Goal: Task Accomplishment & Management: Use online tool/utility

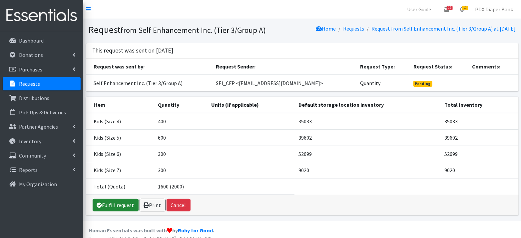
click at [117, 211] on link "Fulfill request" at bounding box center [116, 205] width 46 height 13
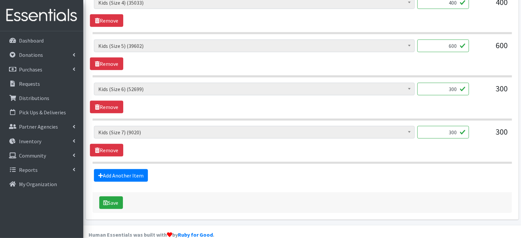
scroll to position [335, 0]
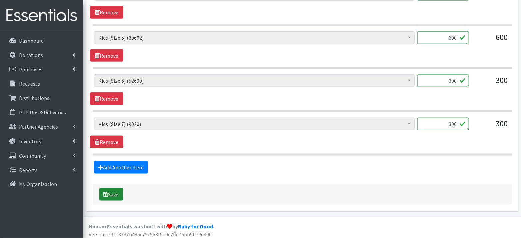
click at [112, 195] on button "Save" at bounding box center [111, 194] width 24 height 13
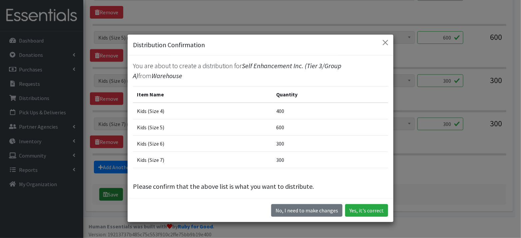
scroll to position [323, 0]
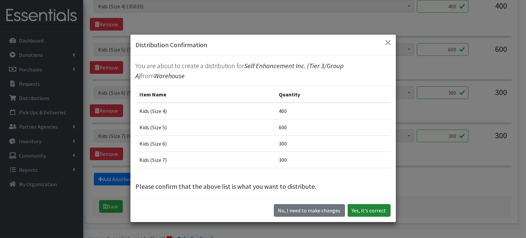
click at [377, 208] on button "Yes, it's correct" at bounding box center [369, 210] width 43 height 13
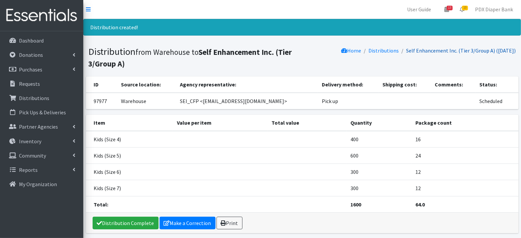
click at [413, 52] on link "Self Enhancement Inc. (Tier 3/Group A) (10/09/2025)" at bounding box center [461, 50] width 110 height 7
click at [413, 50] on link "Self Enhancement Inc. (Tier 3/Group A) (10/09/2025)" at bounding box center [461, 50] width 110 height 7
click at [34, 128] on p "Partner Agencies" at bounding box center [38, 127] width 39 height 7
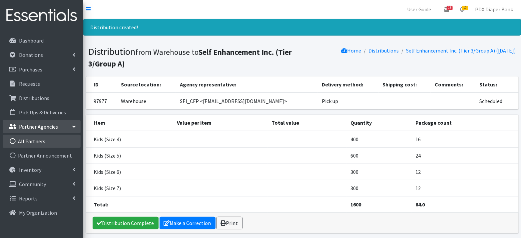
click at [35, 141] on link "All Partners" at bounding box center [42, 141] width 78 height 13
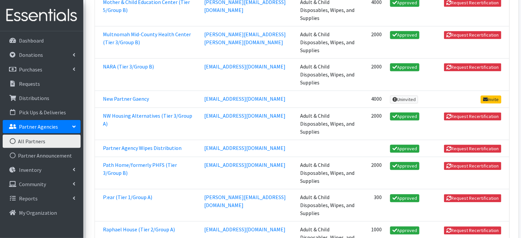
scroll to position [687, 0]
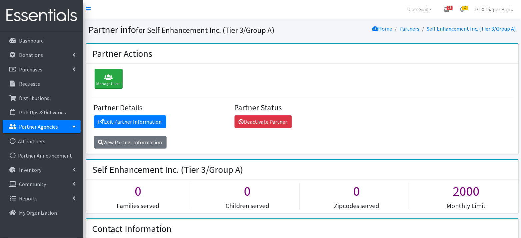
click at [114, 76] on icon at bounding box center [109, 77] width 24 height 7
